Goal: Transaction & Acquisition: Purchase product/service

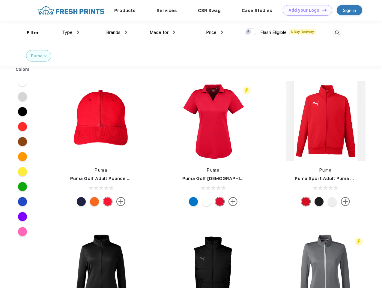
click at [305, 10] on link "Add your Logo Design Tool" at bounding box center [307, 10] width 49 height 10
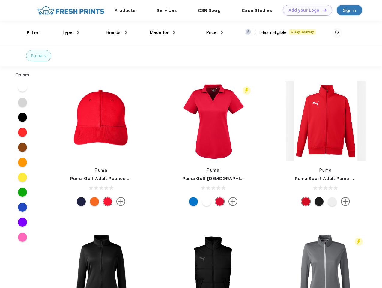
click at [0, 0] on div "Design Tool" at bounding box center [0, 0] width 0 height 0
click at [322, 10] on link "Add your Logo Design Tool" at bounding box center [307, 10] width 49 height 10
click at [29, 33] on div "Filter" at bounding box center [33, 32] width 12 height 7
click at [71, 32] on span "Type" at bounding box center [67, 32] width 10 height 5
click at [117, 32] on span "Brands" at bounding box center [113, 32] width 14 height 5
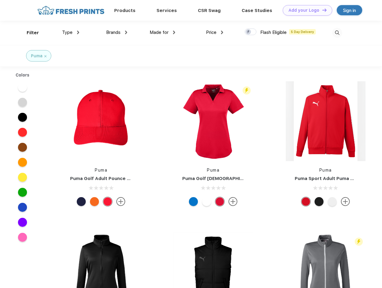
click at [162, 32] on span "Made for" at bounding box center [159, 32] width 19 height 5
click at [215, 32] on span "Price" at bounding box center [211, 32] width 10 height 5
click at [251, 32] on div at bounding box center [251, 31] width 12 height 7
click at [248, 32] on input "checkbox" at bounding box center [247, 30] width 4 height 4
click at [337, 33] on img at bounding box center [337, 33] width 10 height 10
